Goal: Task Accomplishment & Management: Manage account settings

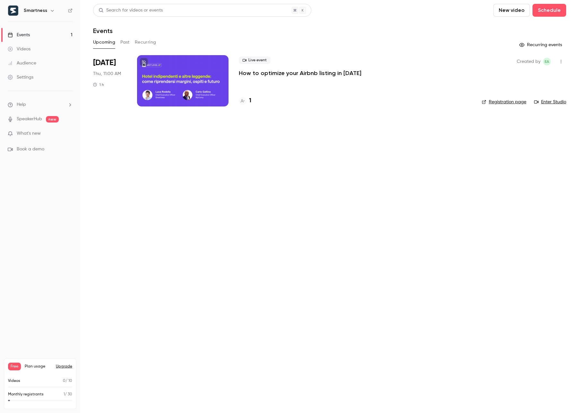
click at [284, 75] on p "How to optimize your Airbnb listing in [DATE]" at bounding box center [300, 73] width 123 height 8
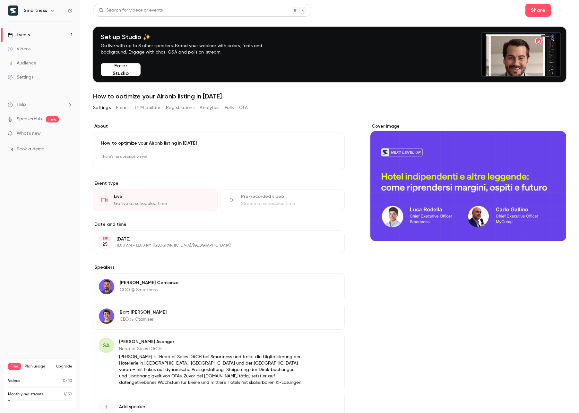
click at [123, 110] on button "Emails" at bounding box center [122, 108] width 13 height 10
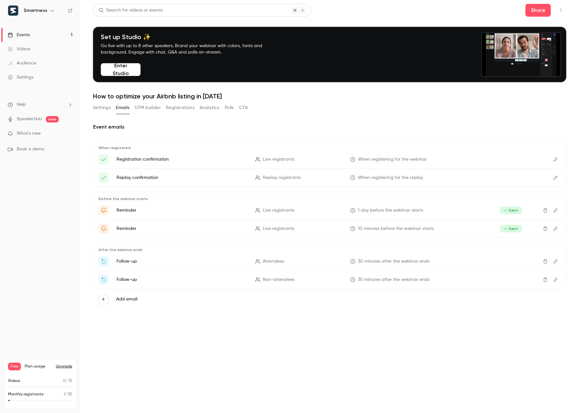
click at [553, 263] on icon "Edit" at bounding box center [555, 261] width 5 height 4
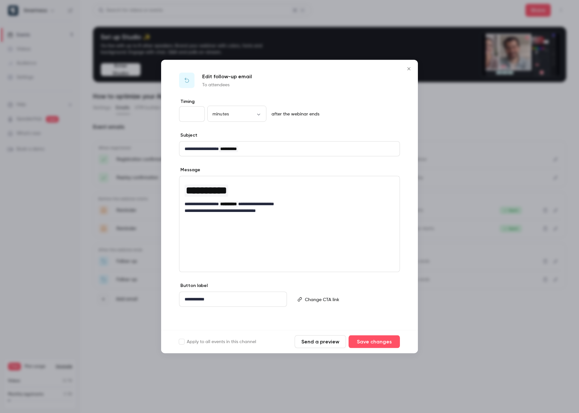
drag, startPoint x: 299, startPoint y: 204, endPoint x: 297, endPoint y: 210, distance: 7.0
click at [299, 204] on p "**********" at bounding box center [290, 204] width 210 height 7
click at [295, 213] on p "**********" at bounding box center [290, 211] width 210 height 7
click at [343, 300] on p "editor" at bounding box center [349, 299] width 89 height 7
click at [514, 236] on div at bounding box center [289, 206] width 579 height 413
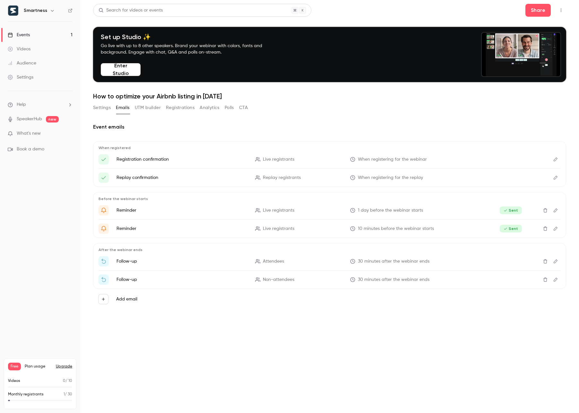
click at [105, 107] on button "Settings" at bounding box center [102, 108] width 18 height 10
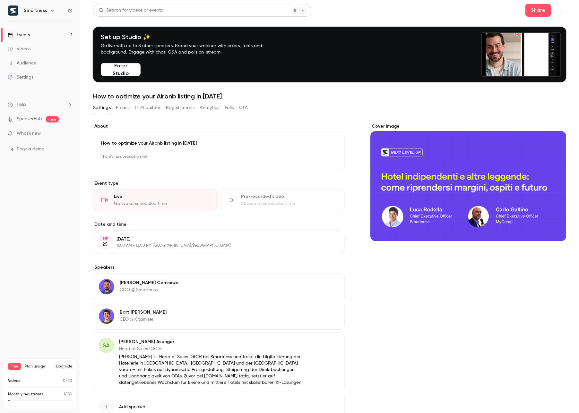
click at [56, 36] on link "Events 1" at bounding box center [40, 35] width 80 height 14
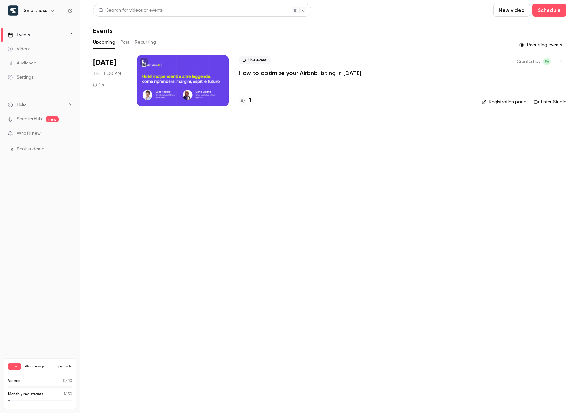
click at [561, 62] on icon "button" at bounding box center [560, 61] width 5 height 4
click at [452, 135] on div at bounding box center [289, 206] width 579 height 413
click at [123, 43] on button "Past" at bounding box center [124, 42] width 9 height 10
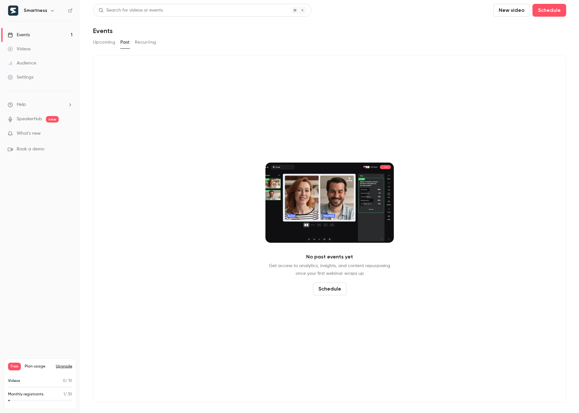
click at [106, 42] on button "Upcoming" at bounding box center [104, 42] width 22 height 10
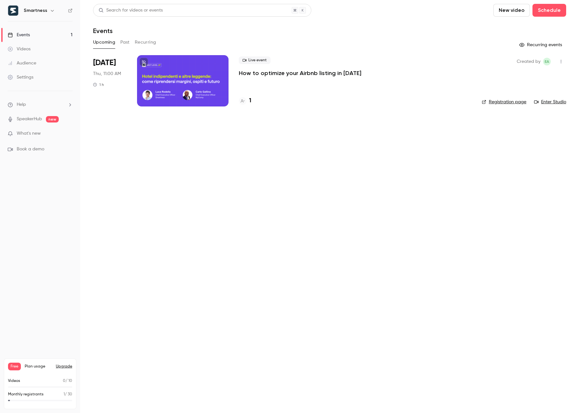
click at [40, 102] on li "Help" at bounding box center [40, 104] width 65 height 7
click at [378, 139] on div at bounding box center [289, 206] width 579 height 413
